Goal: Find specific page/section: Find specific page/section

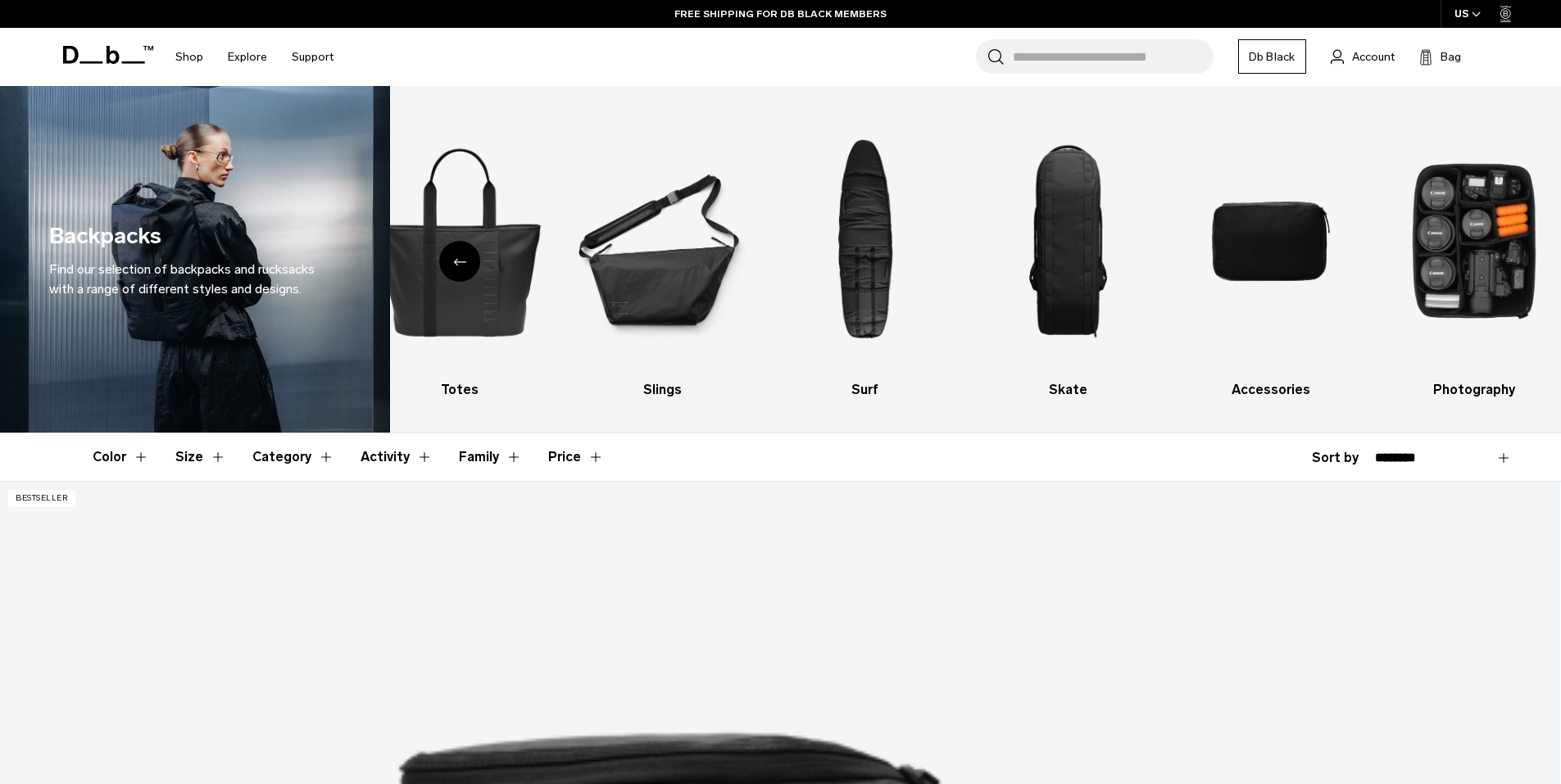
click at [462, 262] on icon "Previous slide" at bounding box center [459, 261] width 13 height 7
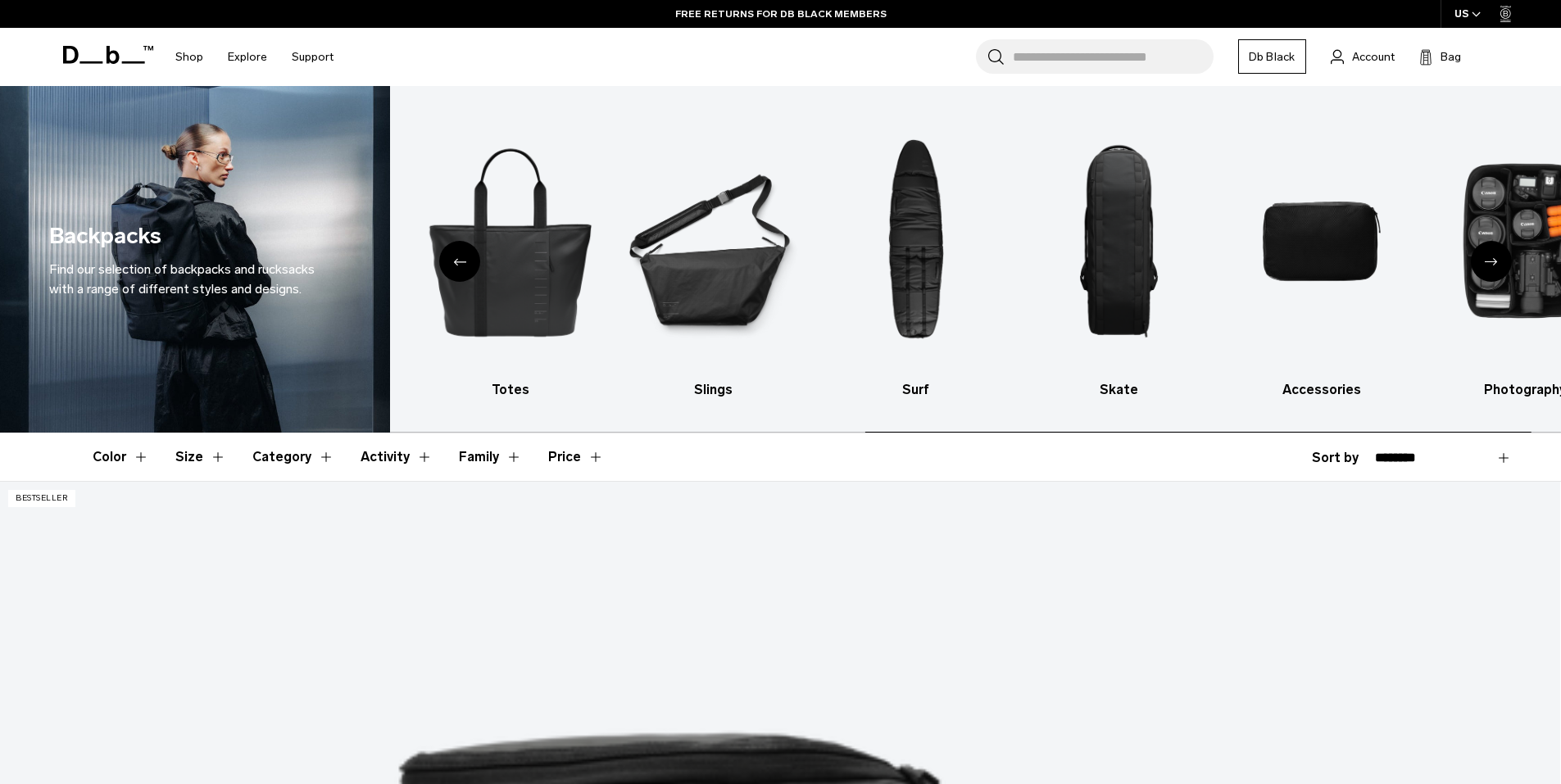
click at [462, 262] on icon "Previous slide" at bounding box center [459, 261] width 13 height 7
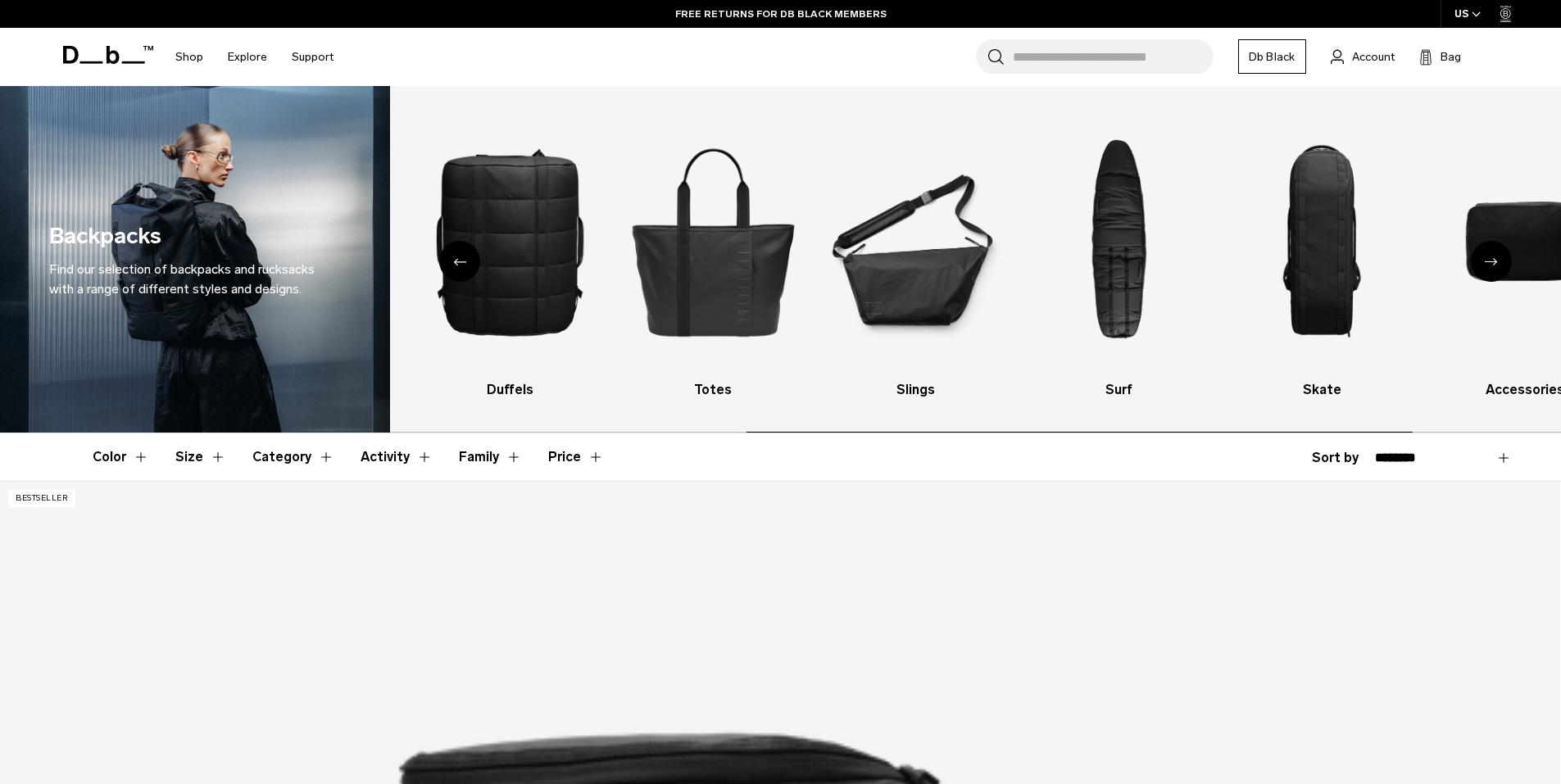
click at [462, 262] on icon "Previous slide" at bounding box center [459, 261] width 13 height 7
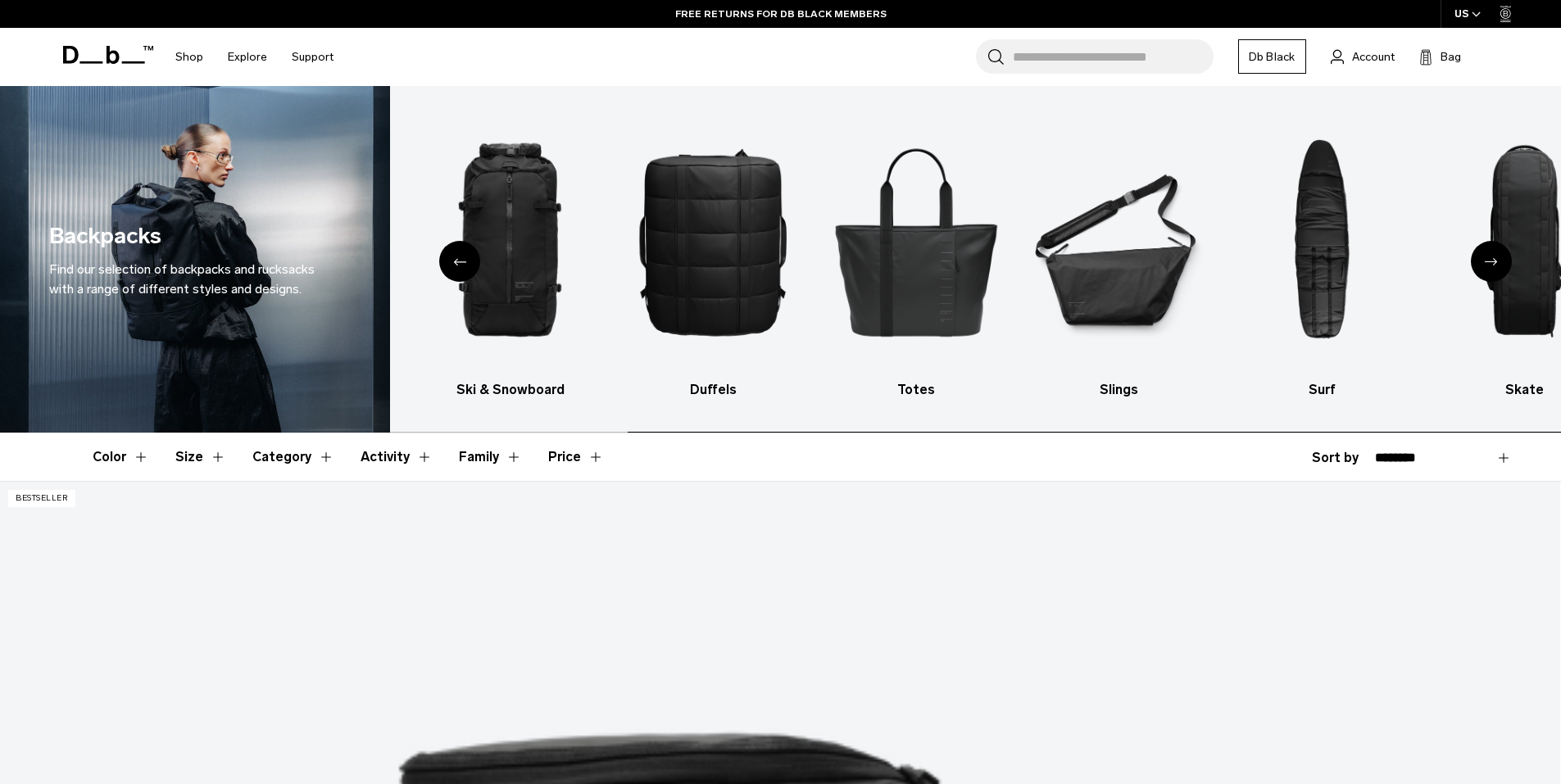
click at [462, 262] on icon "Previous slide" at bounding box center [459, 261] width 13 height 7
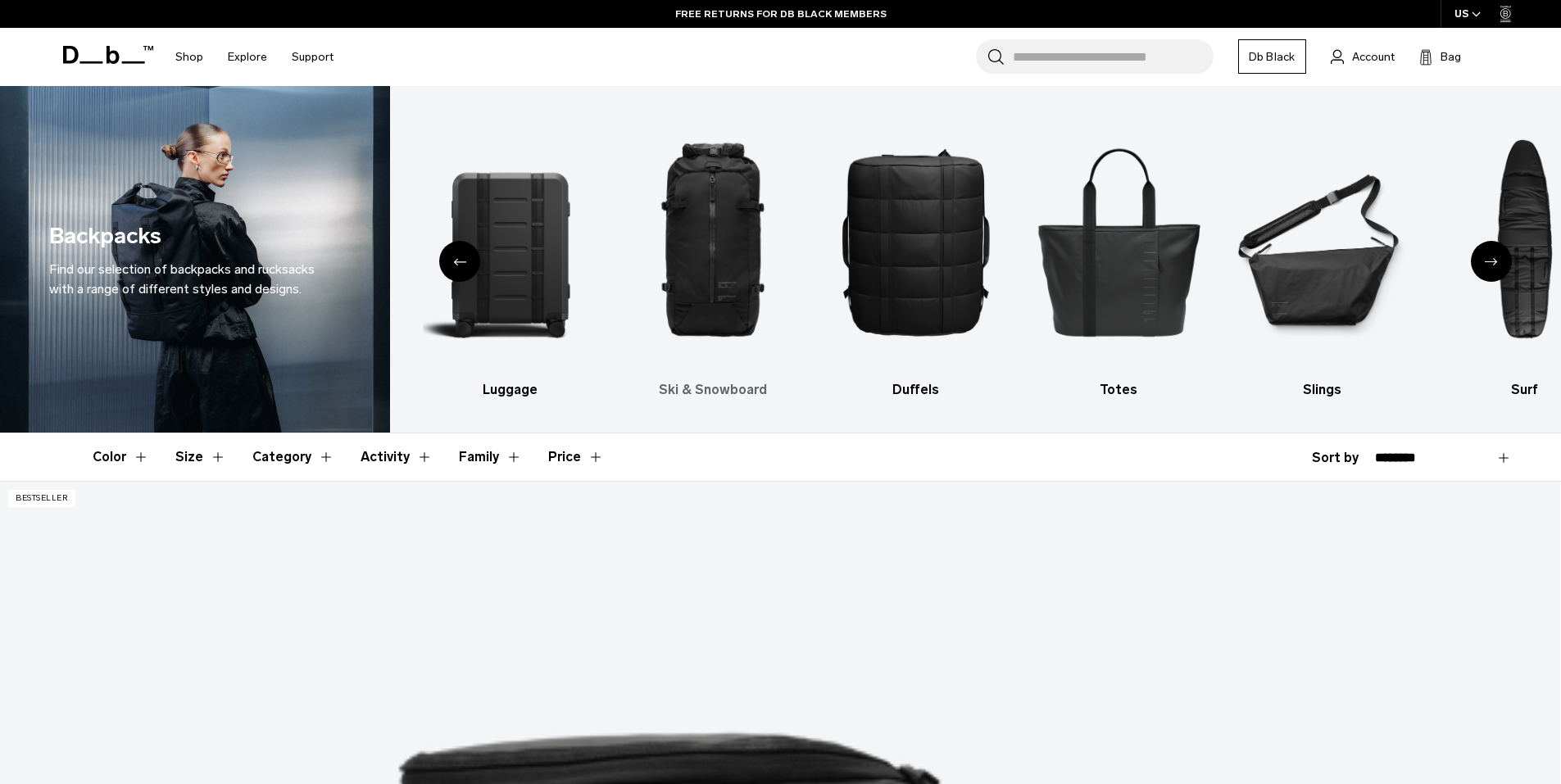
click at [746, 376] on link "Ski & Snowboard" at bounding box center [713, 255] width 174 height 289
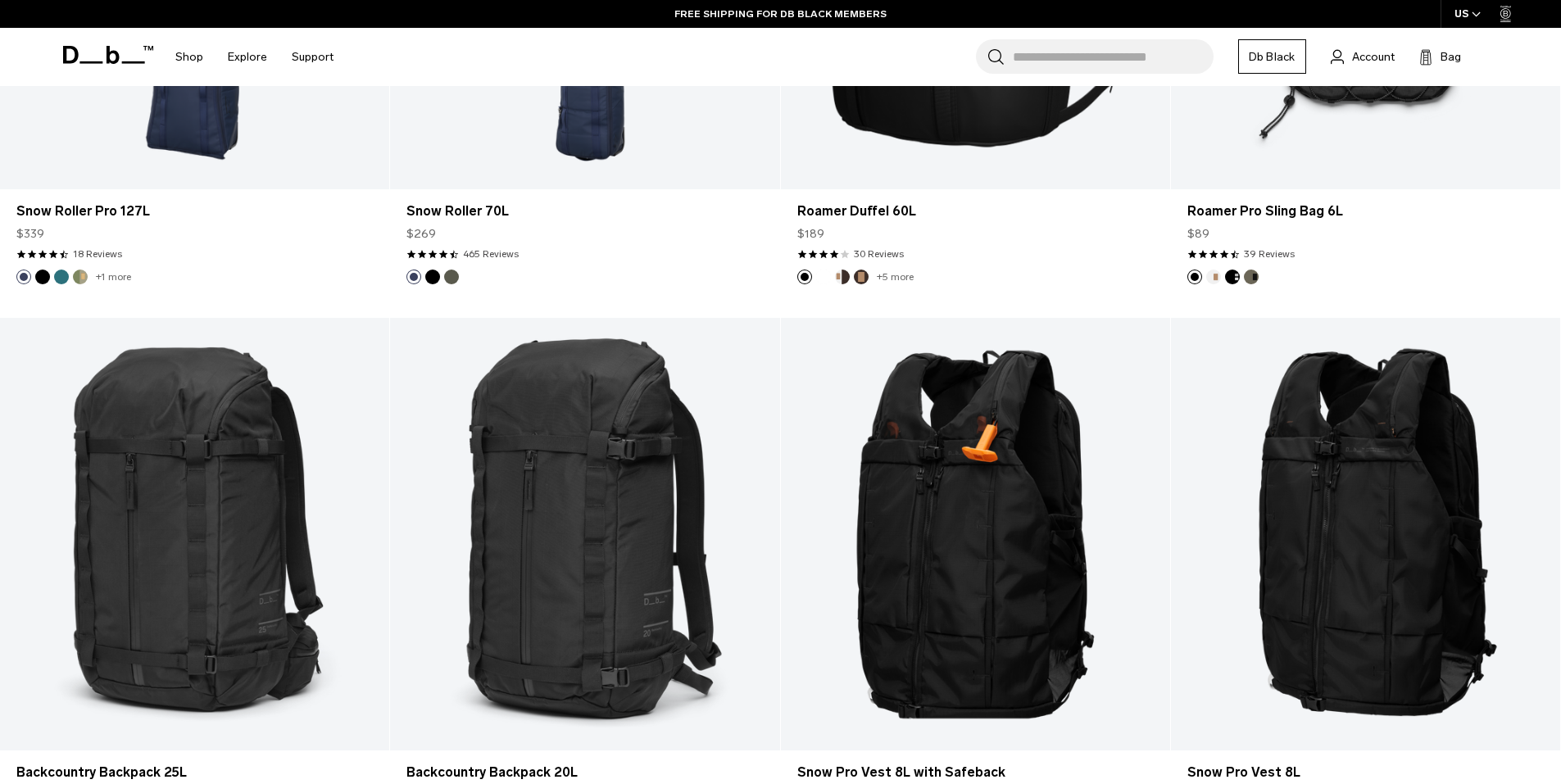
scroll to position [1254, 0]
